Goal: Task Accomplishment & Management: Manage account settings

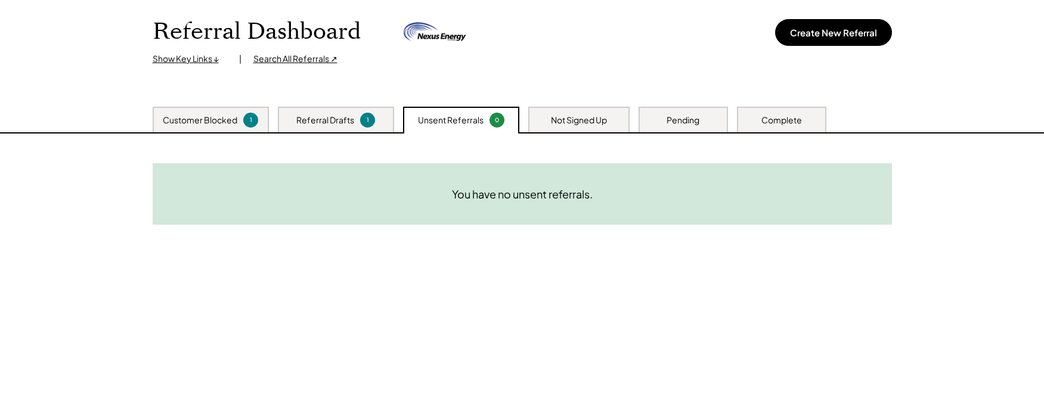
click at [320, 113] on div "Referral Drafts 1" at bounding box center [336, 120] width 116 height 26
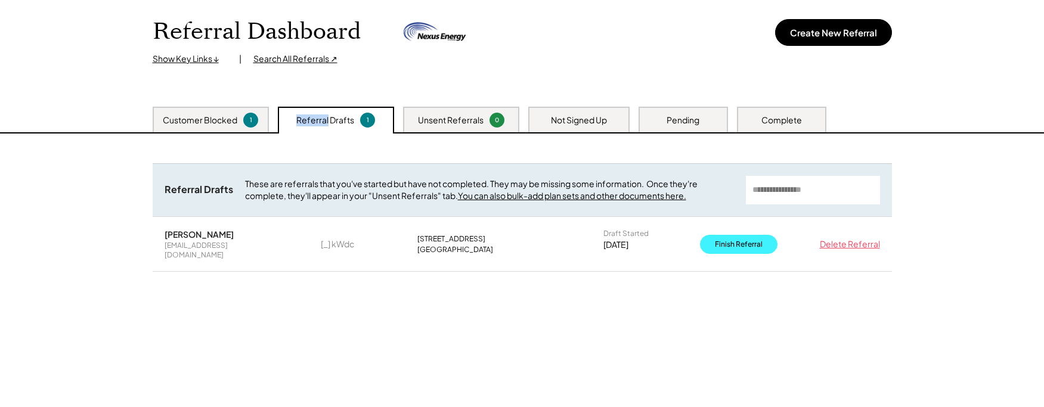
click at [736, 243] on button "Finish Referral" at bounding box center [739, 244] width 78 height 19
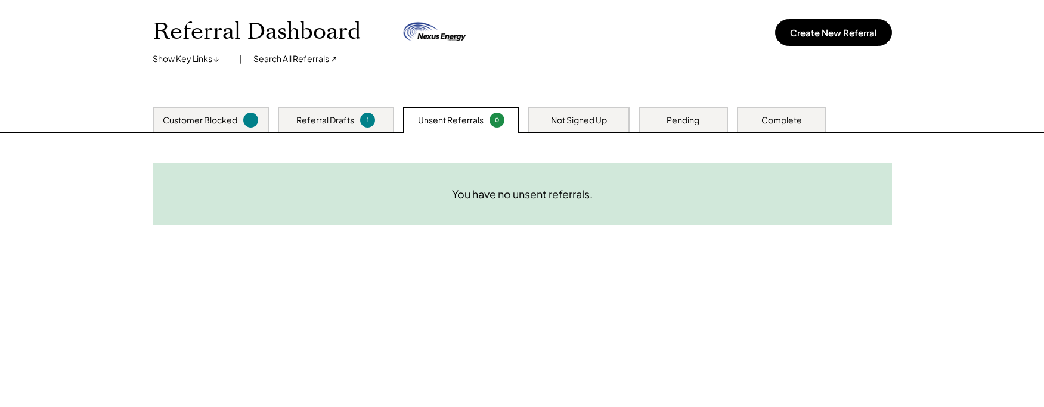
click at [321, 126] on div "Referral Drafts 1" at bounding box center [336, 120] width 116 height 26
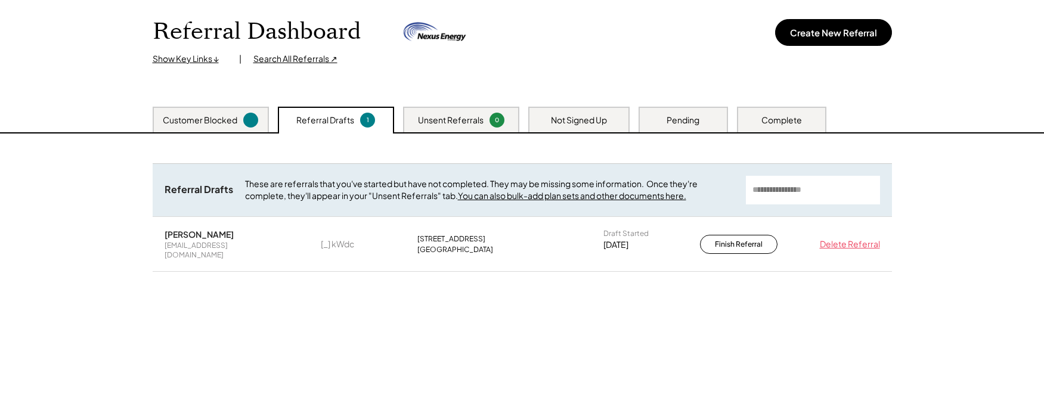
click at [845, 240] on div "Delete Referral" at bounding box center [848, 245] width 66 height 12
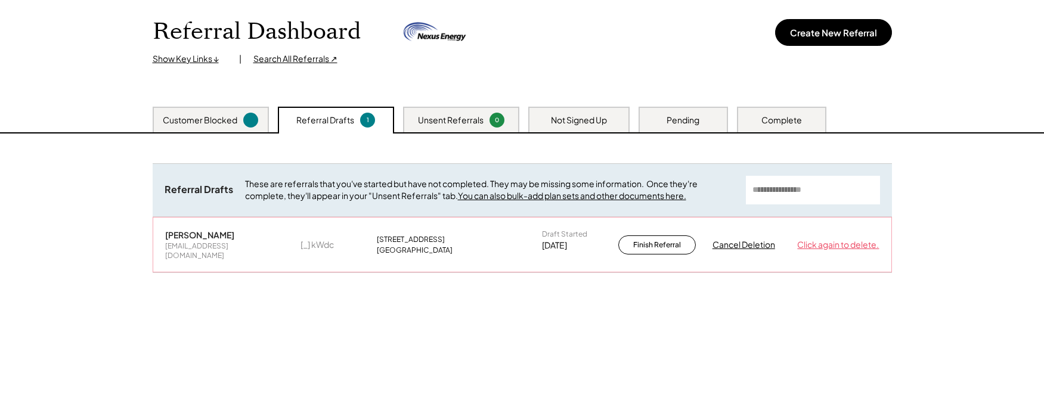
click at [816, 239] on div "Click again to delete." at bounding box center [838, 245] width 82 height 12
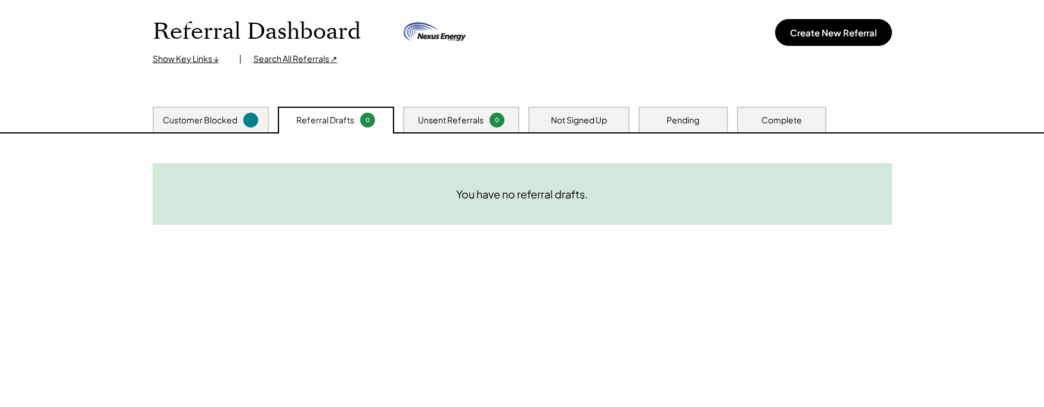
click at [877, 86] on div "Referral Dashboard Show Key Links ↓ | Search All Referrals ↗ Create New Referral" at bounding box center [522, 44] width 763 height 123
